Goal: Find specific page/section: Find specific page/section

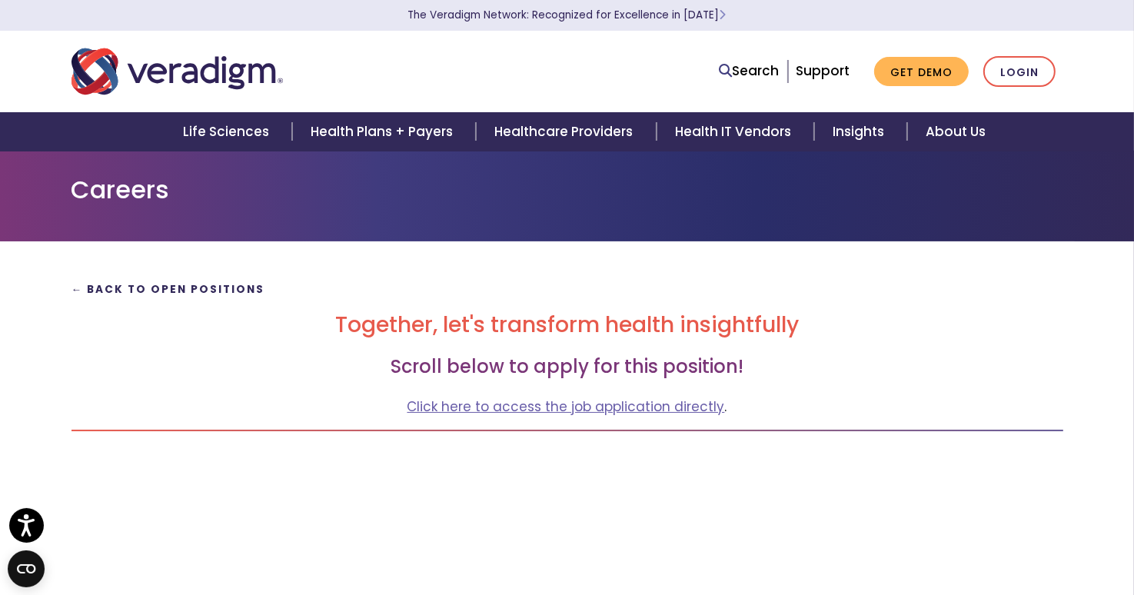
click at [243, 288] on strong "← Back to Open Positions" at bounding box center [169, 289] width 194 height 15
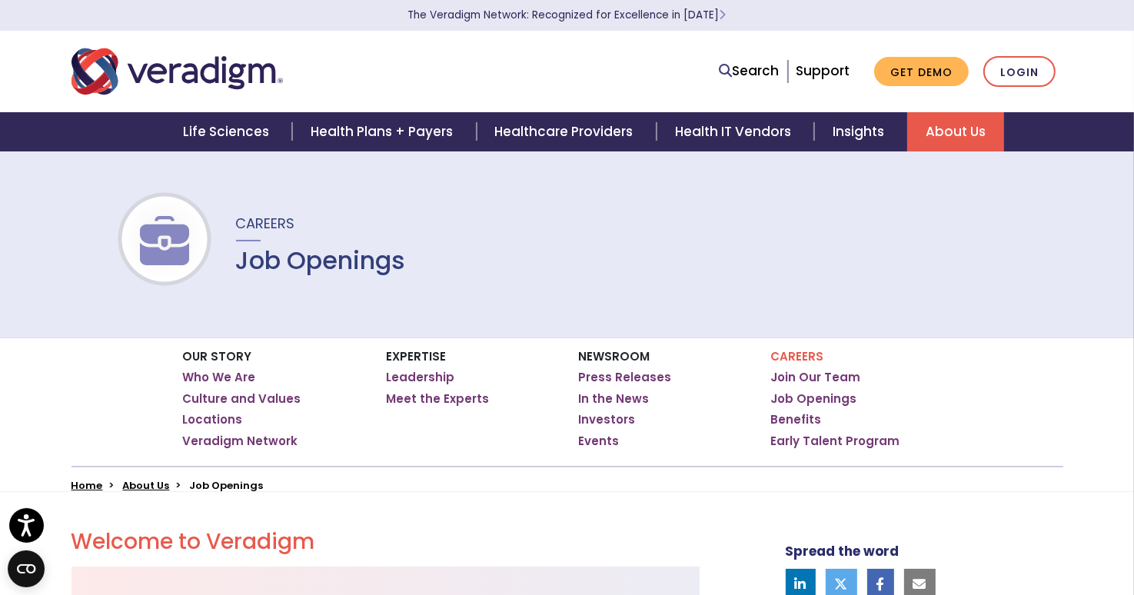
scroll to position [521, 0]
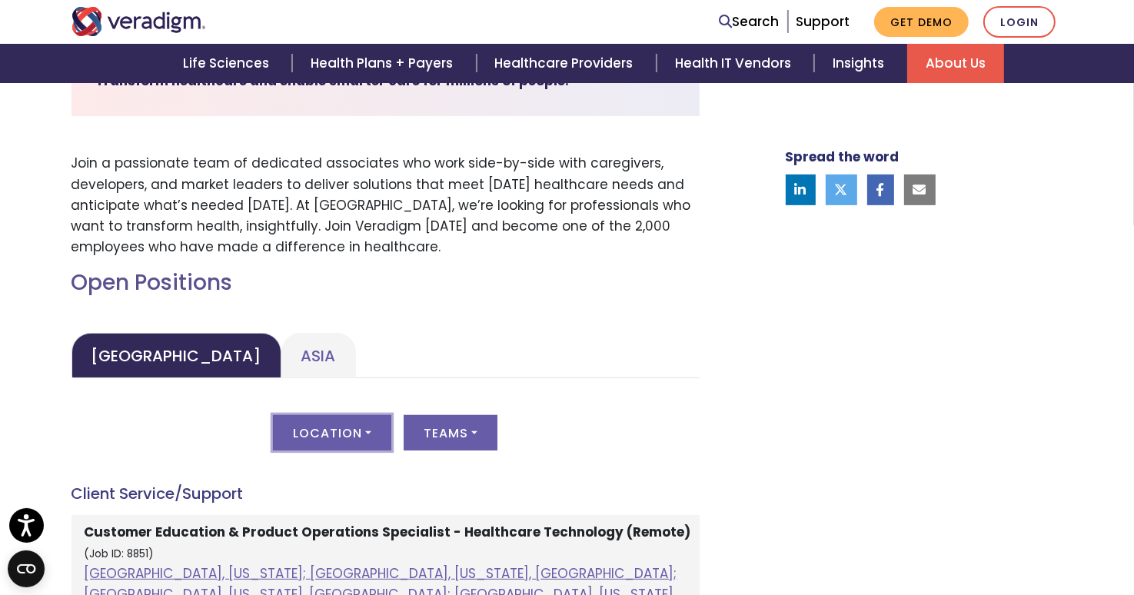
click at [373, 432] on button "Location" at bounding box center [332, 432] width 118 height 35
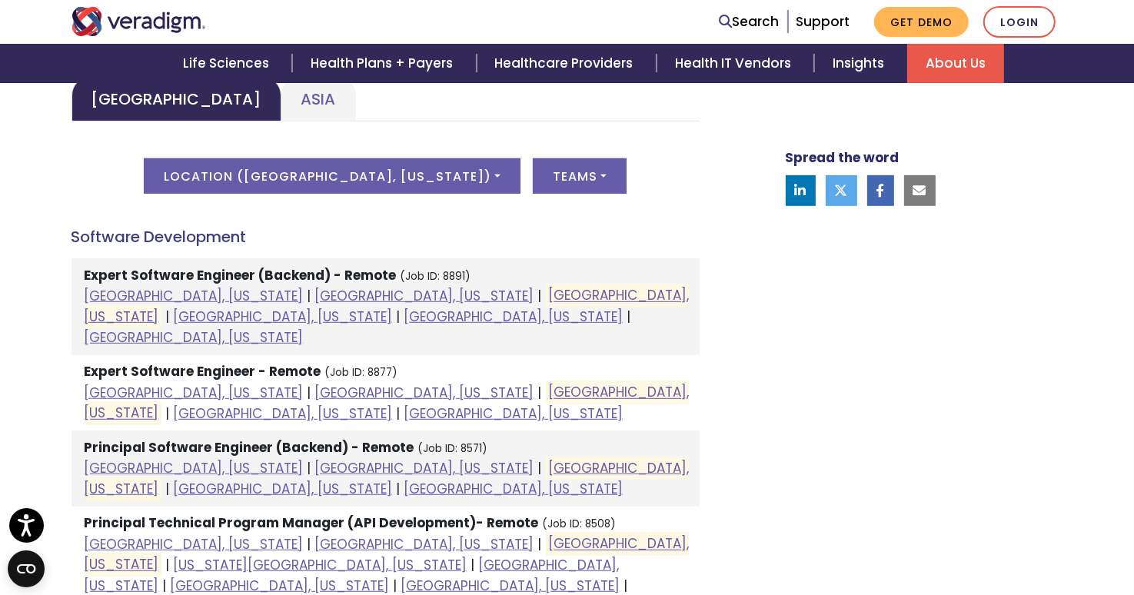
scroll to position [808, 0]
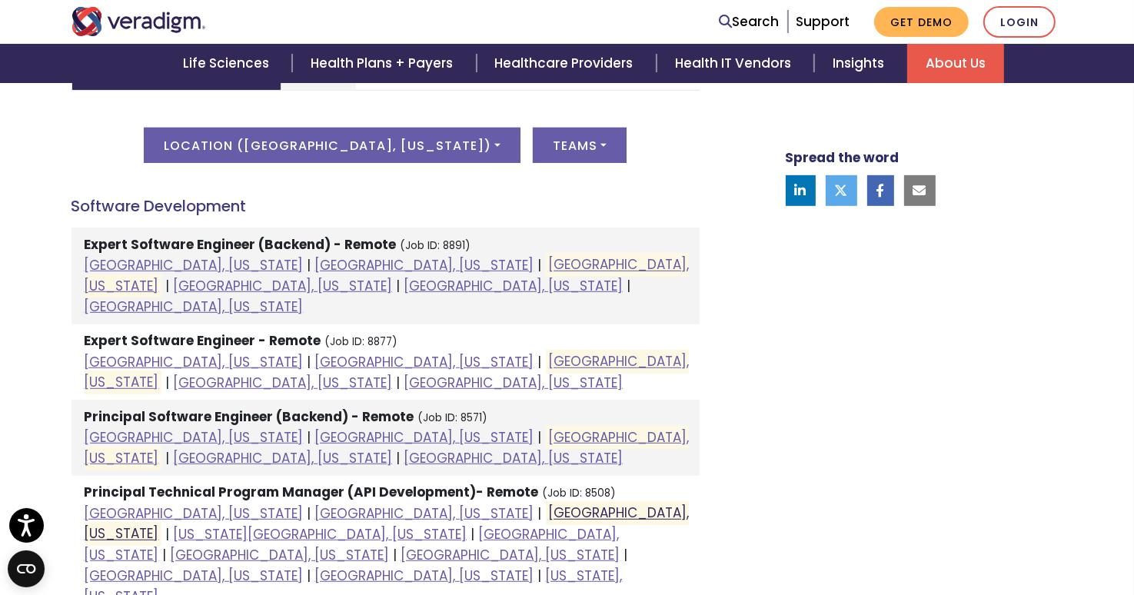
click at [341, 505] on link "Houston, Texas" at bounding box center [387, 524] width 604 height 39
click at [385, 353] on link "Houston, Texas" at bounding box center [387, 372] width 604 height 39
click at [380, 265] on link "Houston, Texas" at bounding box center [387, 275] width 604 height 39
click at [372, 428] on link "Houston, Texas" at bounding box center [387, 447] width 604 height 39
